Goal: Information Seeking & Learning: Learn about a topic

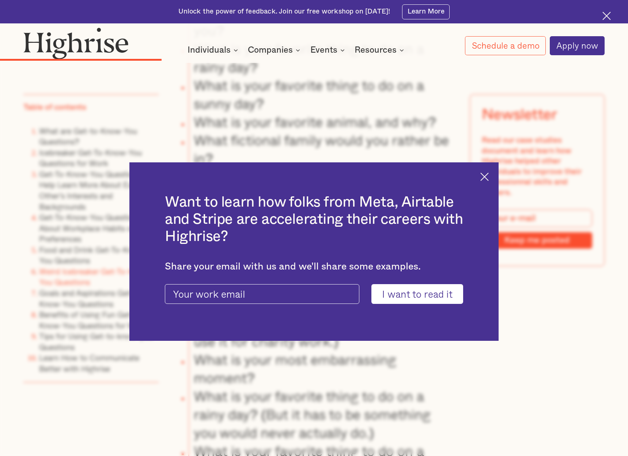
scroll to position [3156, 0]
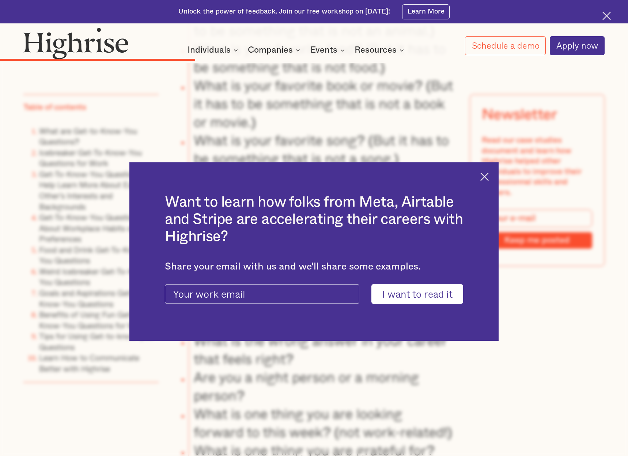
click at [489, 183] on div "Want to learn how folks from Meta, Airtable and Stripe are accelerating their c…" at bounding box center [313, 251] width 369 height 178
click at [487, 177] on img at bounding box center [485, 177] width 8 height 8
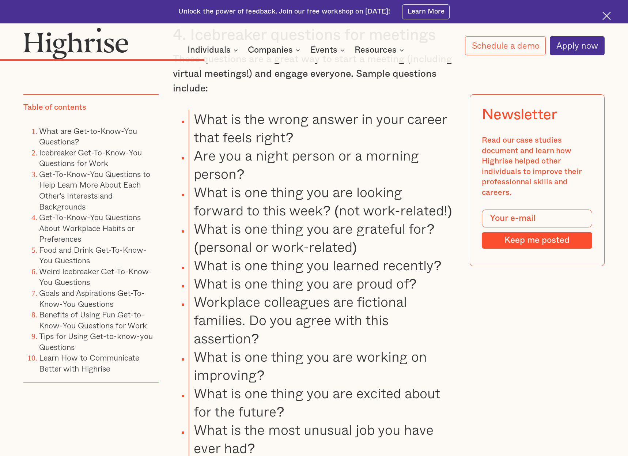
scroll to position [3401, 0]
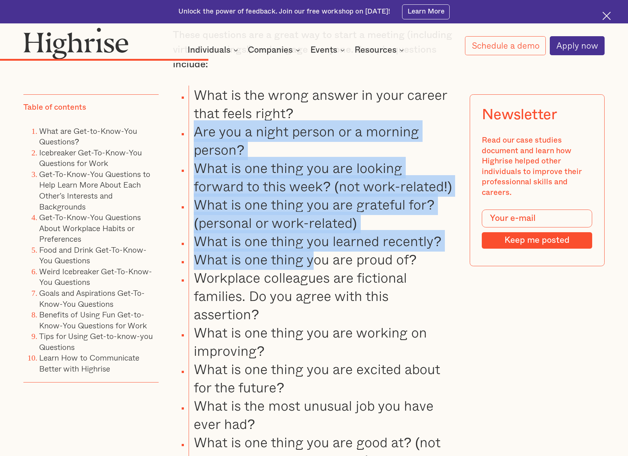
drag, startPoint x: 322, startPoint y: 125, endPoint x: 316, endPoint y: 266, distance: 141.3
click at [316, 266] on ul "What is the wrong answer in your career that feels right? Are you a night perso…" at bounding box center [308, 314] width 294 height 457
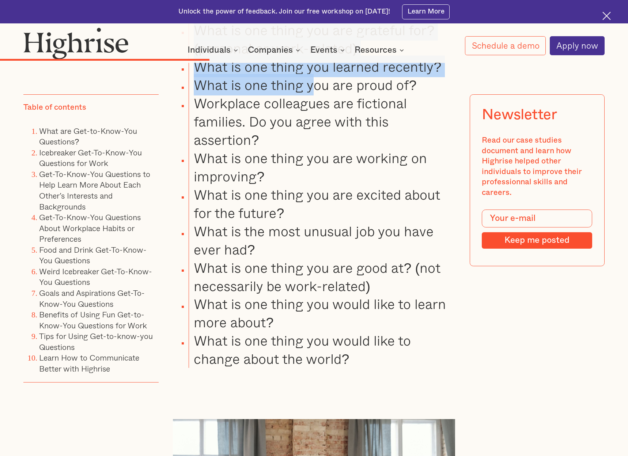
scroll to position [3591, 0]
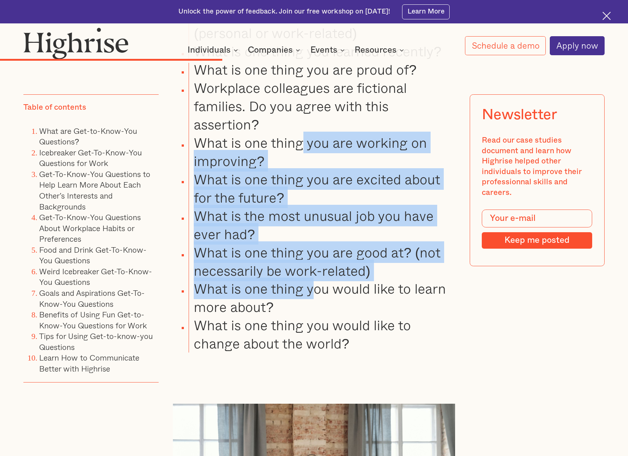
drag, startPoint x: 302, startPoint y: 162, endPoint x: 313, endPoint y: 309, distance: 147.0
click at [313, 309] on ul "What is the wrong answer in your career that feels right? Are you a night perso…" at bounding box center [308, 124] width 294 height 457
click at [313, 309] on li "What is one thing you would like to learn more about?" at bounding box center [322, 297] width 267 height 37
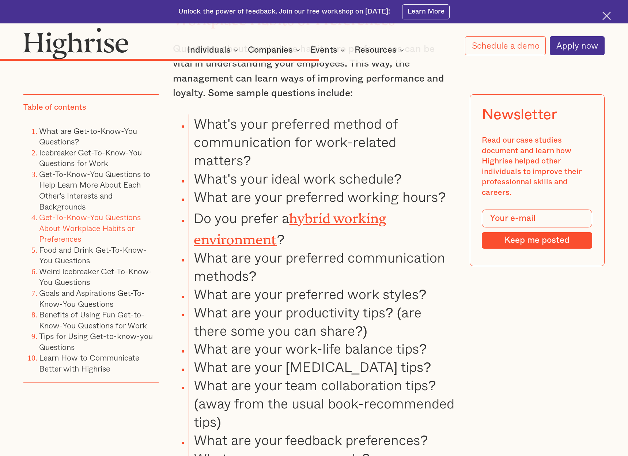
scroll to position [4921, 0]
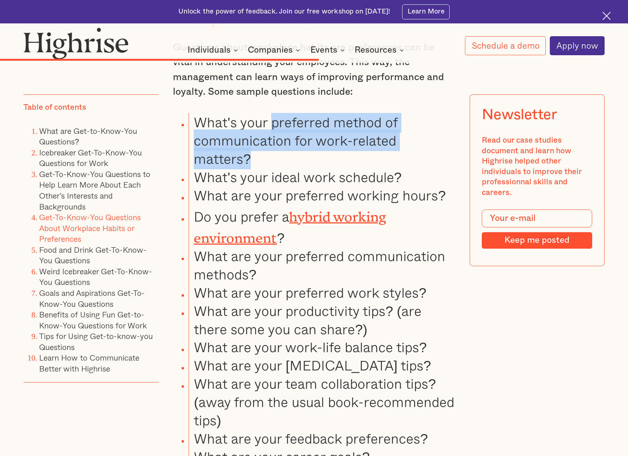
drag, startPoint x: 273, startPoint y: 157, endPoint x: 283, endPoint y: 207, distance: 51.1
click at [283, 168] on li "What's your preferred method of communication for work-related matters?" at bounding box center [322, 140] width 267 height 55
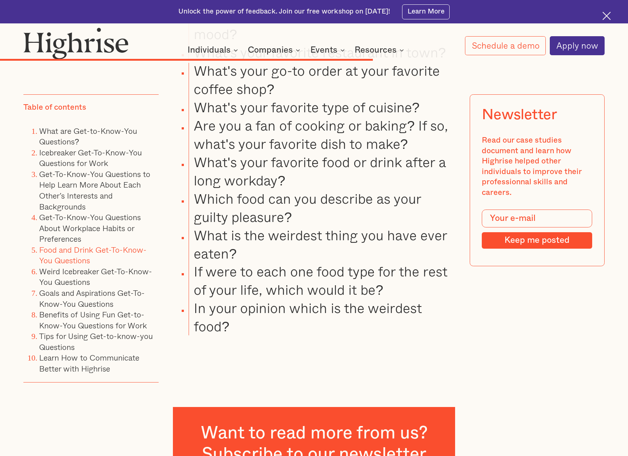
scroll to position [5669, 0]
